Goal: Task Accomplishment & Management: Complete application form

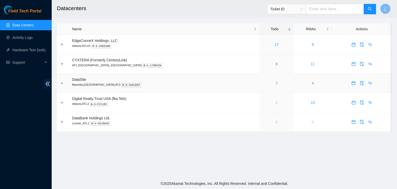
click at [276, 85] on link "3" at bounding box center [277, 83] width 2 height 4
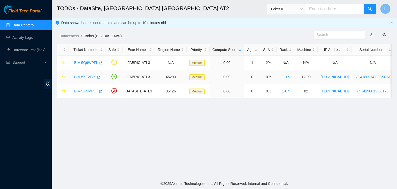
click at [94, 77] on link "B-V-5XF2P39" at bounding box center [85, 77] width 22 height 4
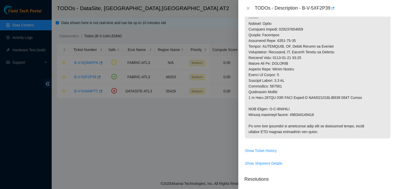
scroll to position [311, 0]
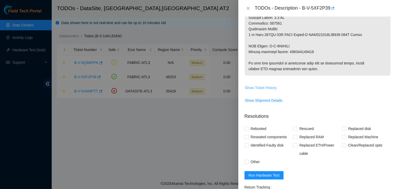
click at [267, 91] on span "Show Ticket History" at bounding box center [261, 88] width 32 height 6
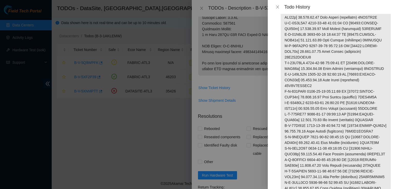
scroll to position [1345, 0]
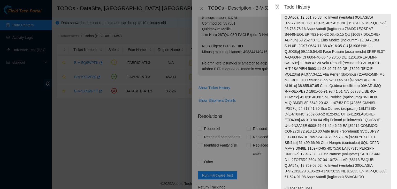
click at [278, 8] on icon "close" at bounding box center [278, 7] width 4 height 4
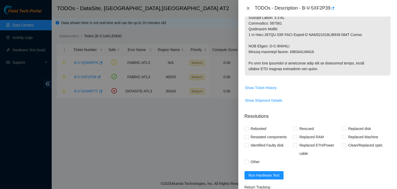
click at [249, 9] on icon "close" at bounding box center [248, 8] width 4 height 4
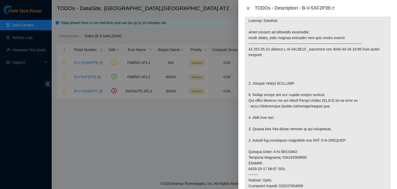
click at [249, 9] on div "TODOs - Description - B-V-5XF2P39 Problem Type Hardware Sub Type Tier 1 - Disk …" at bounding box center [198, 94] width 397 height 189
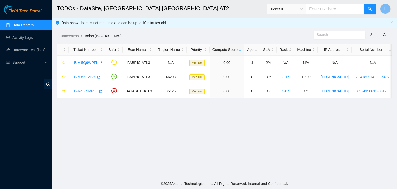
scroll to position [152, 0]
click at [80, 91] on link "B-V-5XNMPTT" at bounding box center [86, 91] width 24 height 4
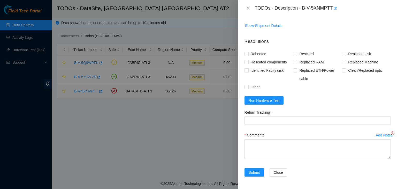
click at [80, 91] on div at bounding box center [198, 94] width 397 height 189
click at [247, 7] on icon "close" at bounding box center [248, 8] width 4 height 4
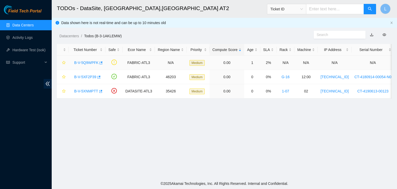
scroll to position [119, 0]
click at [90, 90] on link "B-V-5XNMPTT" at bounding box center [86, 91] width 24 height 4
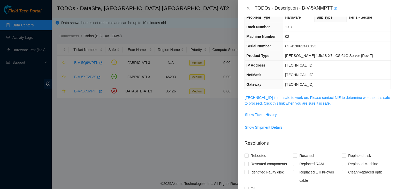
scroll to position [0, 0]
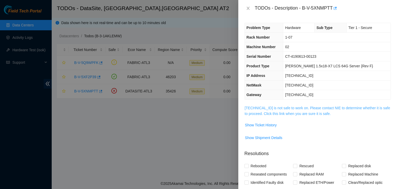
click at [270, 113] on link "[TECHNICAL_ID] is not safe to work on. Please contact NIE to determine whether …" at bounding box center [318, 111] width 146 height 10
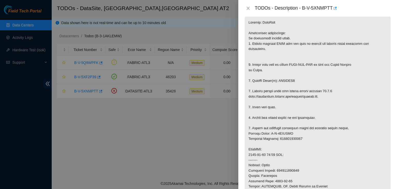
scroll to position [78, 0]
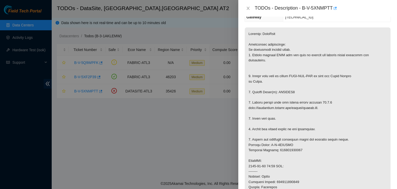
click at [304, 8] on div "TODOs - Description - B-V-5XNMPTT" at bounding box center [323, 8] width 136 height 8
drag, startPoint x: 304, startPoint y: 8, endPoint x: 324, endPoint y: 13, distance: 21.6
click at [324, 13] on div "TODOs - Description - B-V-5XNMPTT" at bounding box center [318, 8] width 159 height 17
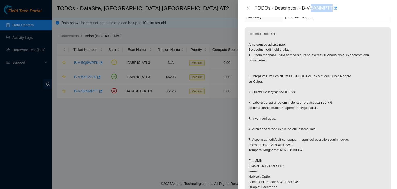
click at [330, 13] on div "TODOs - Description - B-V-5XNMPTT" at bounding box center [318, 8] width 159 height 17
click at [302, 8] on div "TODOs - Description - B-V-5XNMPTT" at bounding box center [323, 8] width 136 height 8
drag, startPoint x: 302, startPoint y: 8, endPoint x: 319, endPoint y: 8, distance: 16.6
click at [319, 8] on div "TODOs - Description - B-V-5XNMPTT" at bounding box center [323, 8] width 136 height 8
copy div "B-V-5XNMPTT"
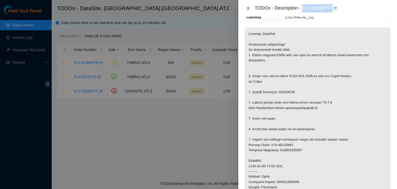
click at [249, 10] on icon "close" at bounding box center [248, 8] width 4 height 4
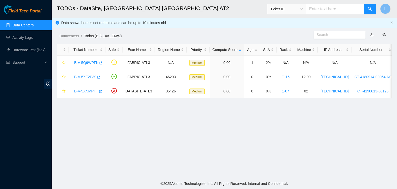
click at [21, 27] on link "Data Centers" at bounding box center [22, 25] width 21 height 4
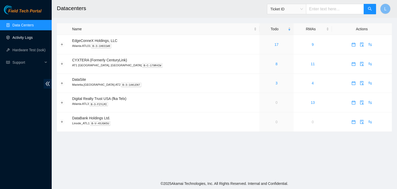
click at [25, 39] on link "Activity Logs" at bounding box center [22, 37] width 20 height 4
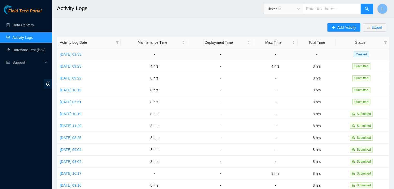
click at [81, 55] on link "[DATE] 09:33" at bounding box center [70, 54] width 21 height 4
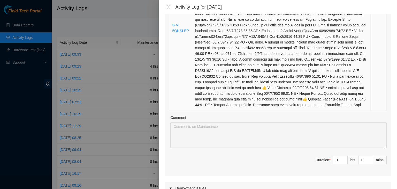
scroll to position [311, 0]
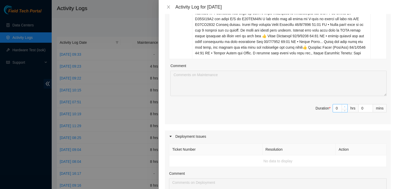
type input "1"
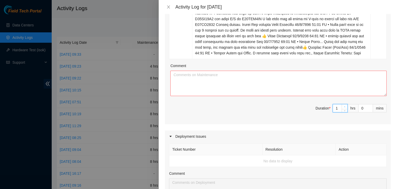
click at [344, 108] on icon "up" at bounding box center [345, 107] width 2 height 2
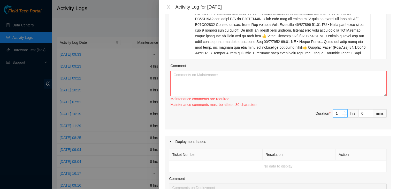
type input "2"
click at [344, 114] on span "up" at bounding box center [345, 111] width 3 height 3
type input "3"
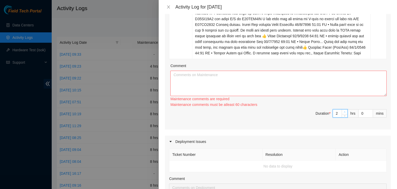
type input "3"
click at [344, 114] on span "up" at bounding box center [345, 111] width 3 height 3
type input "4"
click at [344, 114] on span "up" at bounding box center [345, 111] width 3 height 3
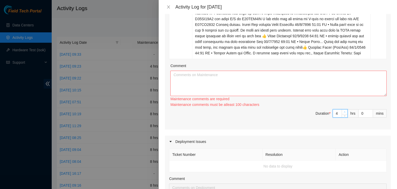
type input "5"
click at [344, 114] on span "up" at bounding box center [345, 111] width 3 height 3
type input "6"
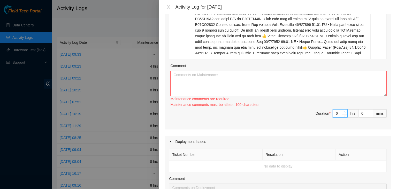
click at [344, 114] on span "up" at bounding box center [345, 111] width 3 height 3
type input "7"
click at [344, 114] on span "up" at bounding box center [345, 111] width 3 height 3
type input "8"
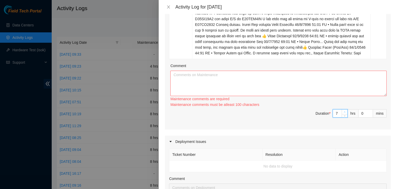
type input "8"
click at [344, 114] on span "up" at bounding box center [345, 111] width 3 height 3
click at [242, 88] on textarea "Comment" at bounding box center [279, 83] width 217 height 25
paste textarea "[DATE] – Reported to DS-DataSite at 06:28 AM; resolved 5 tickets, including tic…"
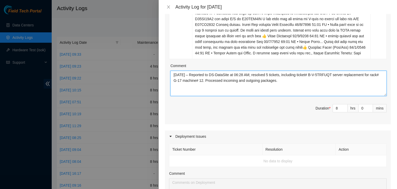
click at [182, 80] on textarea "[DATE] – Reported to DS-DataSite at 06:28 AM; resolved 5 tickets, including tic…" at bounding box center [279, 83] width 217 height 25
click at [274, 78] on textarea "[DATE] – Reported to DS-DataSite at 06:29 AM; resolved 5 tickets, including tic…" at bounding box center [279, 83] width 217 height 25
click at [295, 81] on textarea "[DATE] – Reported to DS-DataSite at 06:29 AM; resolved 2 Fiber tickets, includi…" at bounding box center [279, 83] width 217 height 25
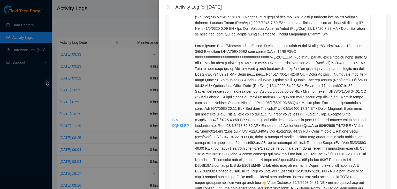
scroll to position [155, 0]
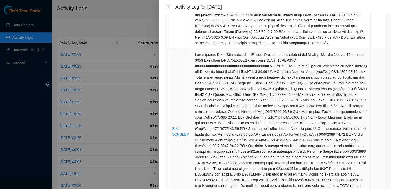
click at [188, 139] on td "B-V-5QNSLEP" at bounding box center [180, 131] width 23 height 165
drag, startPoint x: 188, startPoint y: 139, endPoint x: 171, endPoint y: 134, distance: 17.7
click at [171, 134] on td "B-V-5QNSLEP" at bounding box center [180, 131] width 23 height 165
copy link "B-V-5QNSLEP"
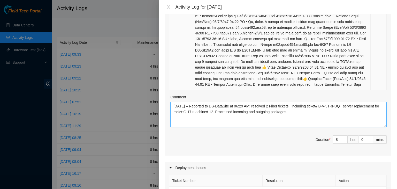
scroll to position [285, 0]
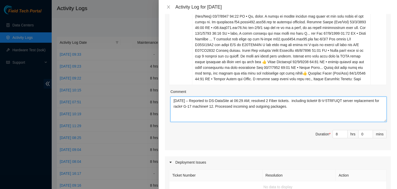
drag, startPoint x: 296, startPoint y: 106, endPoint x: 218, endPoint y: 112, distance: 77.9
click at [218, 112] on textarea "[DATE] – Reported to DS-DataSite at 06:29 AM; resolved 2 Fiber tickets. includi…" at bounding box center [279, 109] width 217 height 25
paste textarea "B-V-5QNSLEP"
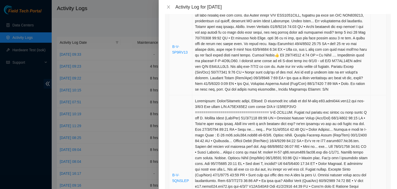
scroll to position [104, 0]
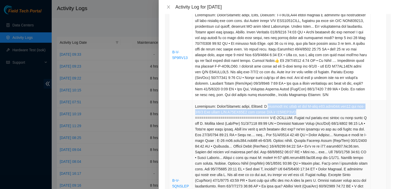
drag, startPoint x: 267, startPoint y: 106, endPoint x: 298, endPoint y: 110, distance: 31.0
click at [298, 110] on td at bounding box center [282, 183] width 179 height 165
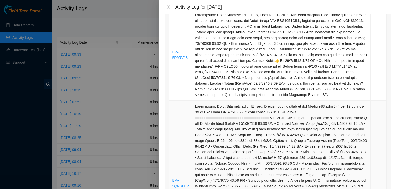
click at [290, 111] on td at bounding box center [282, 183] width 179 height 165
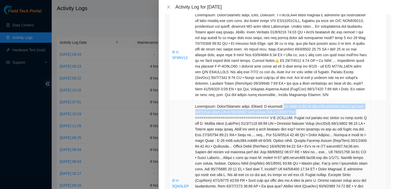
drag, startPoint x: 290, startPoint y: 111, endPoint x: 283, endPoint y: 105, distance: 9.0
click at [283, 105] on td at bounding box center [282, 183] width 179 height 165
copy td "the optic on the Z-side r02.leaf106.atl03.fab eth-1/1/5 Old optic S/N S23BB05J3…"
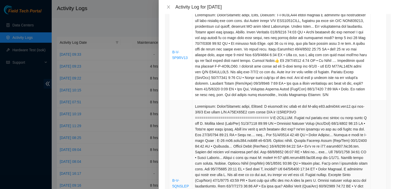
drag, startPoint x: 266, startPoint y: 107, endPoint x: 270, endPoint y: 107, distance: 3.9
click at [267, 107] on td at bounding box center [282, 183] width 179 height 165
drag, startPoint x: 272, startPoint y: 108, endPoint x: 281, endPoint y: 110, distance: 9.9
click at [275, 109] on td at bounding box center [282, 183] width 179 height 165
click at [282, 110] on td at bounding box center [282, 183] width 179 height 165
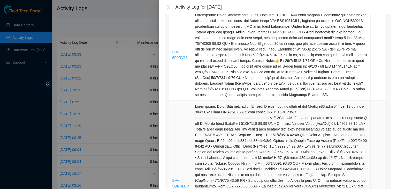
click at [271, 103] on td at bounding box center [282, 183] width 179 height 165
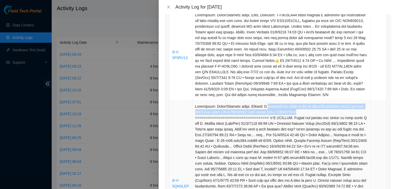
drag, startPoint x: 267, startPoint y: 105, endPoint x: 292, endPoint y: 114, distance: 27.1
click at [292, 114] on td at bounding box center [282, 183] width 179 height 165
copy td "replaced the optic on the Z-side r02.leaf106.atl03.fab eth-1/1/5 Old optic S/N …"
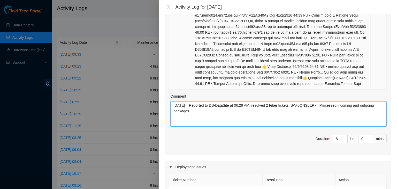
scroll to position [285, 0]
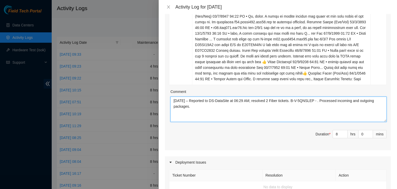
click at [321, 106] on textarea "[DATE] – Reported to DS-DataSite at 06:29 AM; resolved 2 Fiber tickets. B-V-5QN…" at bounding box center [279, 109] width 217 height 25
paste textarea "replaced the optic on the Z-side r02.leaf106.atl03.fab eth-1/1/5 Old optic S/N …"
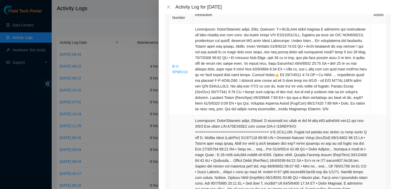
scroll to position [78, 0]
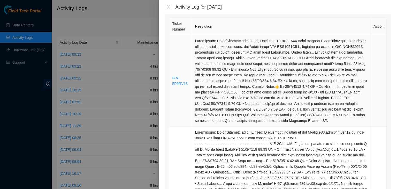
click at [188, 84] on td "B-V-5P9RV13" at bounding box center [180, 80] width 23 height 91
drag, startPoint x: 188, startPoint y: 84, endPoint x: 171, endPoint y: 81, distance: 16.8
click at [171, 81] on td "B-V-5P9RV13" at bounding box center [180, 80] width 23 height 91
click at [180, 69] on td "B-V-5P9RV13" at bounding box center [180, 80] width 23 height 91
click at [171, 78] on td "B-V-5P9RV13" at bounding box center [180, 80] width 23 height 91
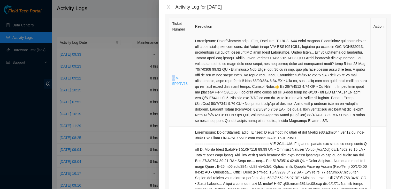
drag, startPoint x: 171, startPoint y: 78, endPoint x: 174, endPoint y: 79, distance: 2.8
click at [172, 78] on td "B-V-5P9RV13" at bounding box center [180, 80] width 23 height 91
drag, startPoint x: 188, startPoint y: 85, endPoint x: 172, endPoint y: 79, distance: 17.8
click at [172, 79] on td "B-V-5P9RV13" at bounding box center [180, 80] width 23 height 91
copy link "B-V-5P9RV13"
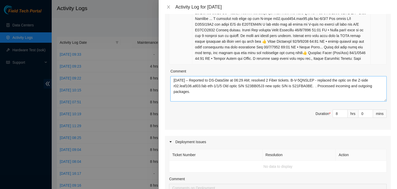
scroll to position [311, 0]
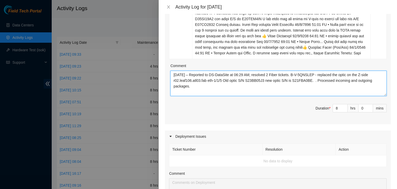
click at [311, 85] on textarea "[DATE] – Reported to DS-DataSite at 06:29 AM; resolved 2 Fiber tickets. B-V-5QN…" at bounding box center [279, 83] width 217 height 25
paste textarea "B-V-5P9RV13"
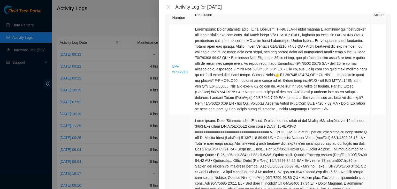
scroll to position [78, 0]
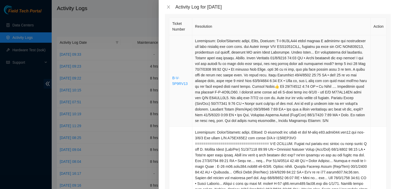
click at [245, 46] on td at bounding box center [282, 80] width 179 height 91
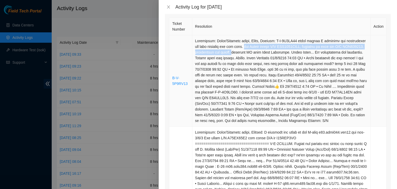
drag, startPoint x: 245, startPoint y: 46, endPoint x: 249, endPoint y: 51, distance: 6.3
click at [249, 51] on td at bounding box center [282, 80] width 179 height 91
copy td "old Accton router S/N AAA2318AAEZ, replaced it with new S/N AKL899483, reconnec…"
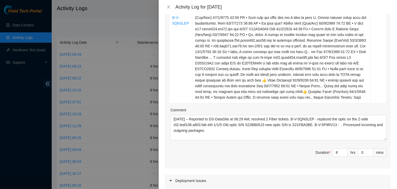
scroll to position [336, 0]
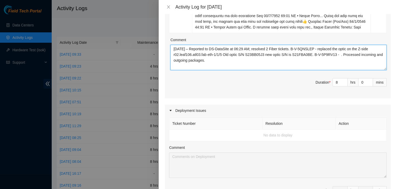
click at [335, 60] on textarea "[DATE] – Reported to DS-DataSite at 06:29 AM; resolved 2 Fiber tickets. B-V-5QN…" at bounding box center [279, 57] width 217 height 25
paste textarea "old Accton router S/N AAA2318AAEZ, replaced it with new S/N AKL899483, reconnec…"
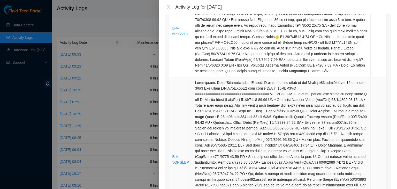
scroll to position [104, 0]
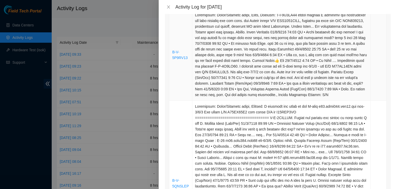
click at [263, 67] on td at bounding box center [282, 54] width 179 height 91
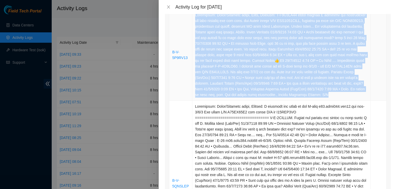
click at [263, 67] on td at bounding box center [282, 54] width 179 height 91
click at [262, 75] on td at bounding box center [282, 54] width 179 height 91
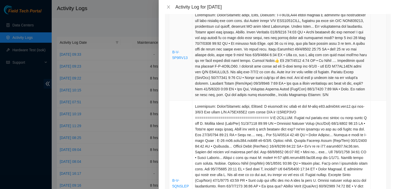
click at [263, 67] on td at bounding box center [282, 54] width 179 height 91
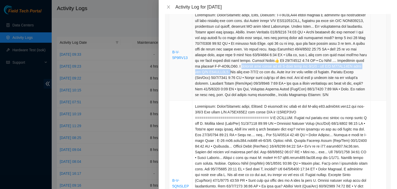
drag, startPoint x: 263, startPoint y: 67, endPoint x: 253, endPoint y: 72, distance: 11.6
click at [253, 72] on td at bounding box center [282, 54] width 179 height 91
copy td "eplaced the optic on the Z-side port eth-1/1/9 - old S/N S21DB02JT with new S/N…"
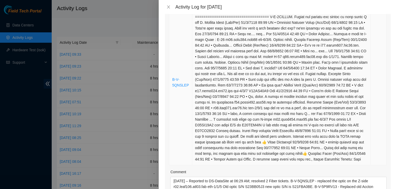
scroll to position [259, 0]
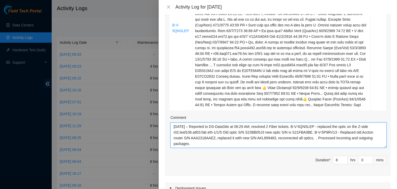
click at [302, 144] on textarea "[DATE] – Reported to DS-DataSite at 06:29 AM; resolved 2 Fiber tickets. B-V-5QN…" at bounding box center [279, 134] width 217 height 25
paste textarea "replaced the optic on the Z-side port eth-1/1/9 - old S/N S21DB02JT with new S/…"
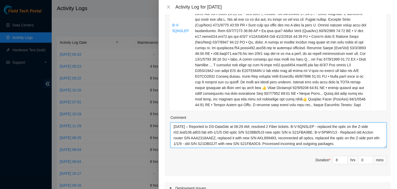
click at [220, 144] on textarea "[DATE] – Reported to DS-DataSite at 06:29 AM; resolved 2 Fiber tickets. B-V-5QN…" at bounding box center [279, 134] width 217 height 25
click at [320, 148] on textarea "[DATE] – Reported to DS-DataSite at 06:29 AM; resolved 2 Fiber tickets. B-V-5QN…" at bounding box center [279, 134] width 217 height 25
drag, startPoint x: 320, startPoint y: 150, endPoint x: 170, endPoint y: 132, distance: 151.2
click at [170, 132] on div "Ticket Number Resolution Action B-V-5P9RV13 B-V-5QNSLEP Comment [DATE] – Report…" at bounding box center [278, 5] width 226 height 341
paste textarea ": B-V-5QNSLEP (replaced Z-side optic on r02.leaf106.atl03.fab eth-1/1/5, S/N S2…"
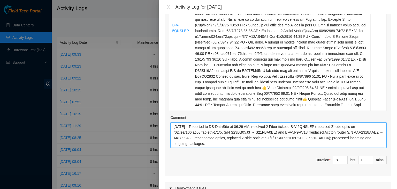
type textarea "[DATE] – Reported to DS-DataSite at 06:29 AM; resolved 2 Fiber tickets: B-V-5QN…"
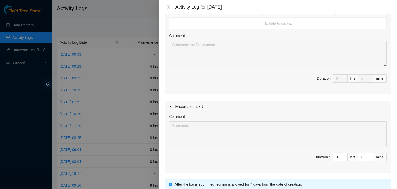
scroll to position [493, 0]
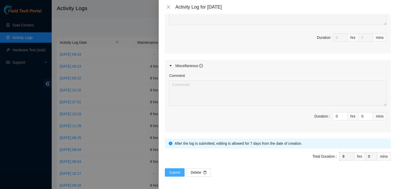
click at [175, 171] on span "Submit" at bounding box center [174, 172] width 11 height 6
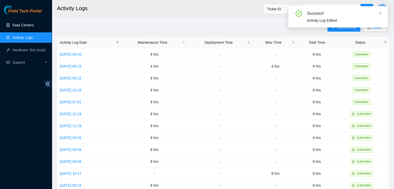
click at [12, 23] on link "Data Centers" at bounding box center [22, 25] width 21 height 4
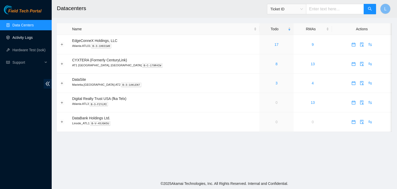
click at [26, 38] on link "Activity Logs" at bounding box center [22, 37] width 20 height 4
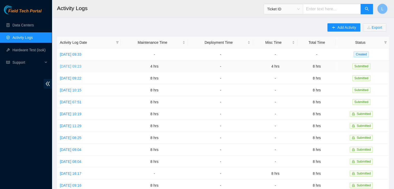
click at [79, 66] on link "[DATE] 09:23" at bounding box center [70, 66] width 21 height 4
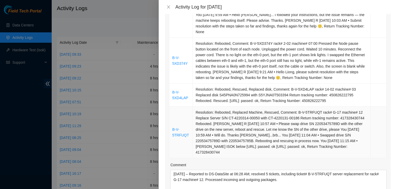
scroll to position [259, 0]
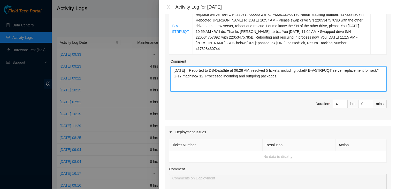
drag, startPoint x: 296, startPoint y: 66, endPoint x: 170, endPoint y: 59, distance: 125.7
